Goal: Obtain resource: Download file/media

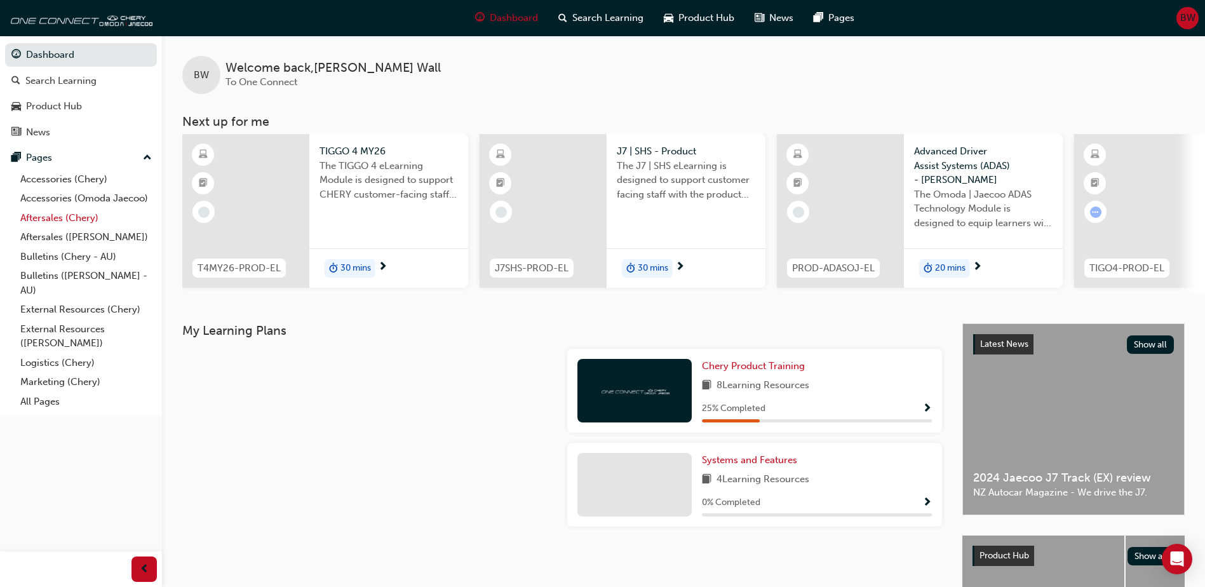
click at [80, 223] on link "Aftersales (Chery)" at bounding box center [86, 218] width 142 height 20
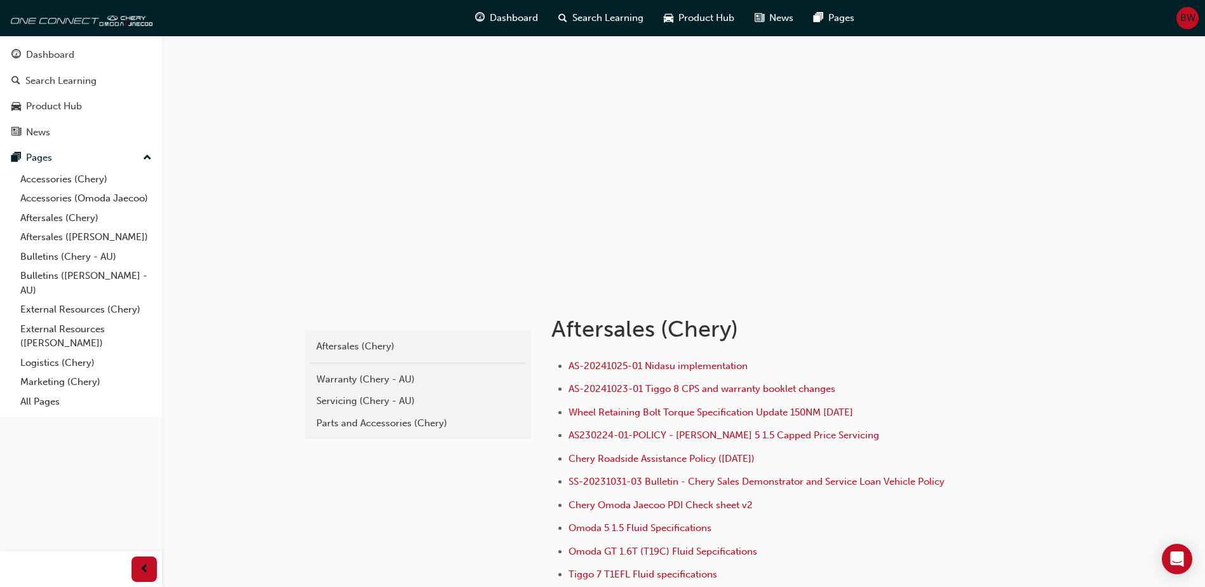
click at [380, 417] on div "Parts and Accessories (Chery)" at bounding box center [417, 423] width 203 height 15
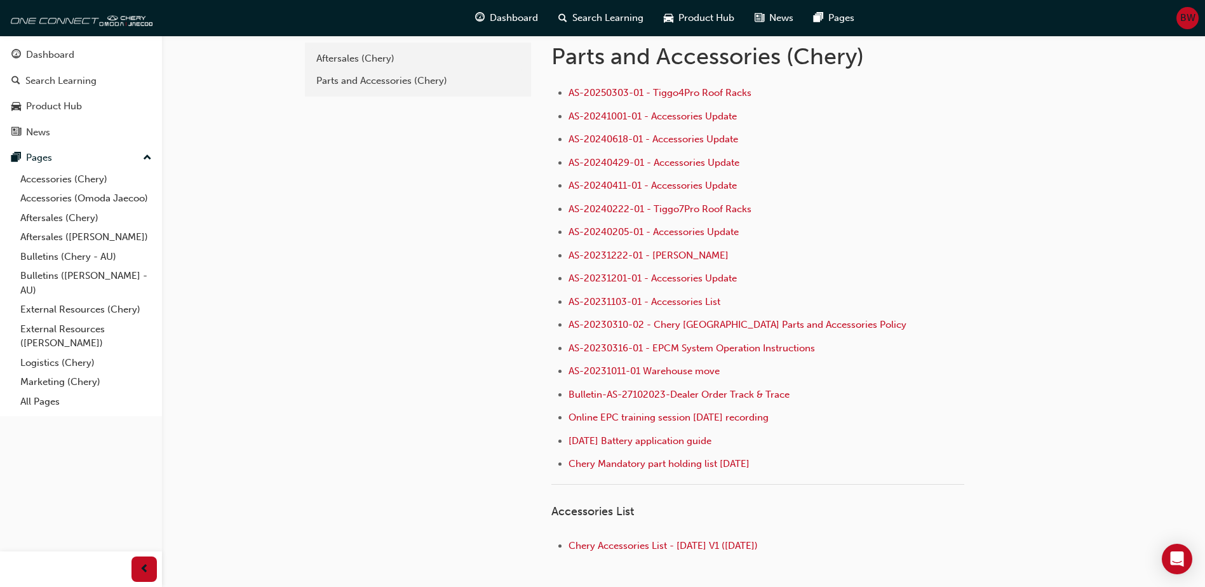
scroll to position [64, 0]
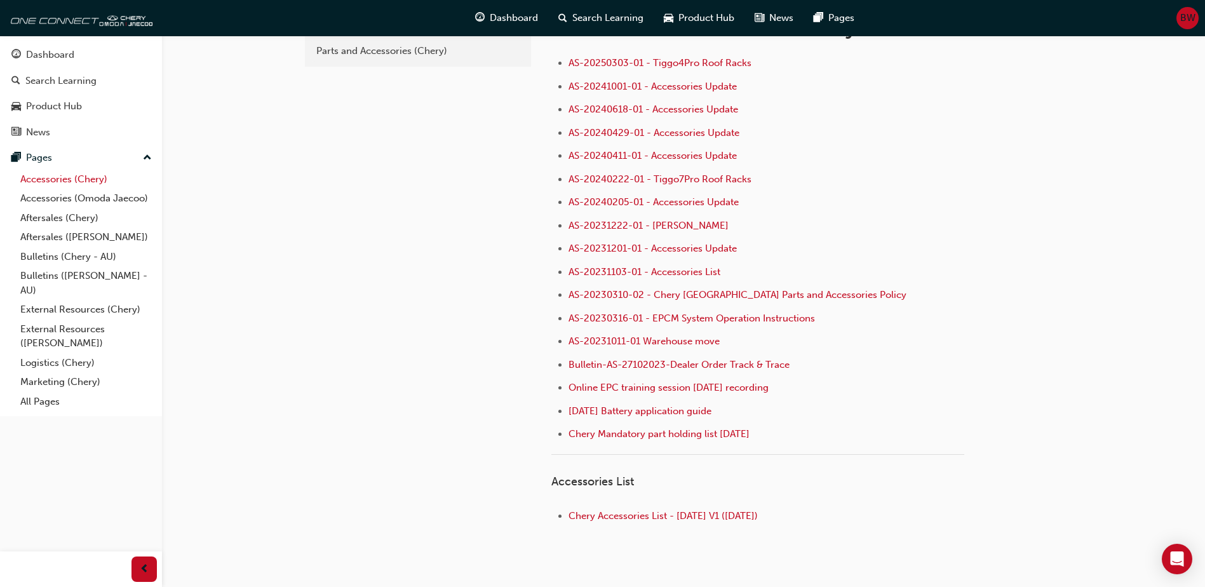
click at [53, 179] on link "Accessories (Chery)" at bounding box center [86, 180] width 142 height 20
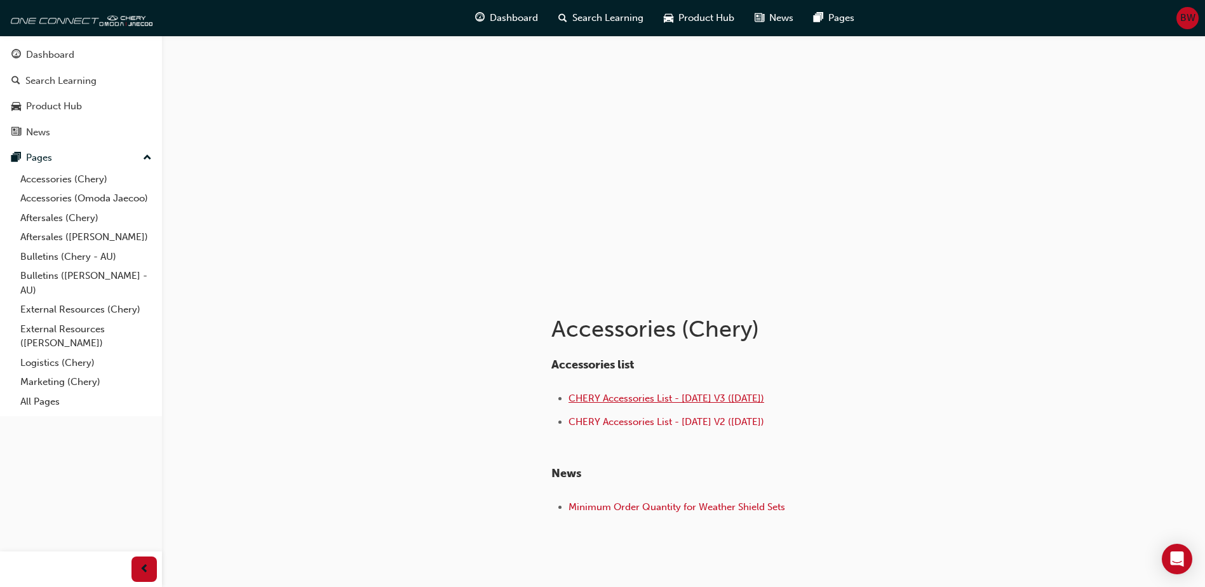
click at [689, 399] on span "CHERY Accessories List - [DATE] V3 ([DATE])" at bounding box center [666, 397] width 196 height 11
